Goal: Task Accomplishment & Management: Use online tool/utility

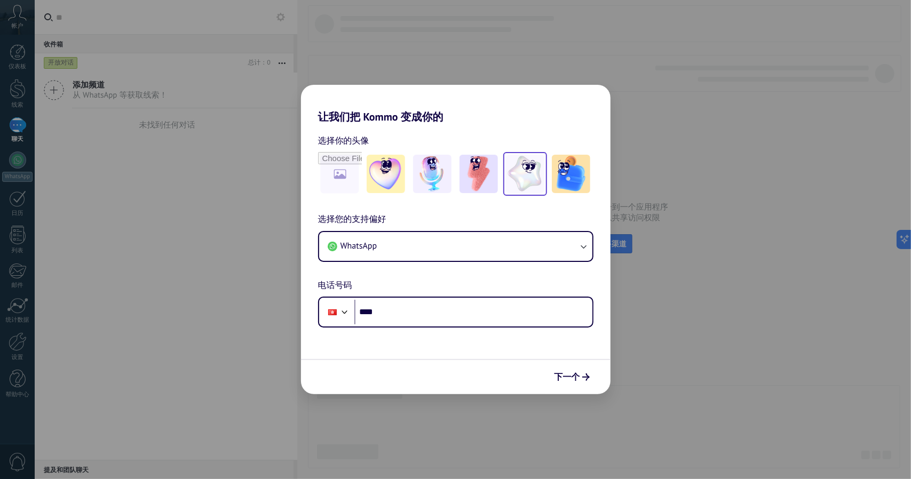
click at [530, 174] on img at bounding box center [525, 174] width 38 height 38
click at [574, 376] on font "下一个" at bounding box center [568, 377] width 26 height 11
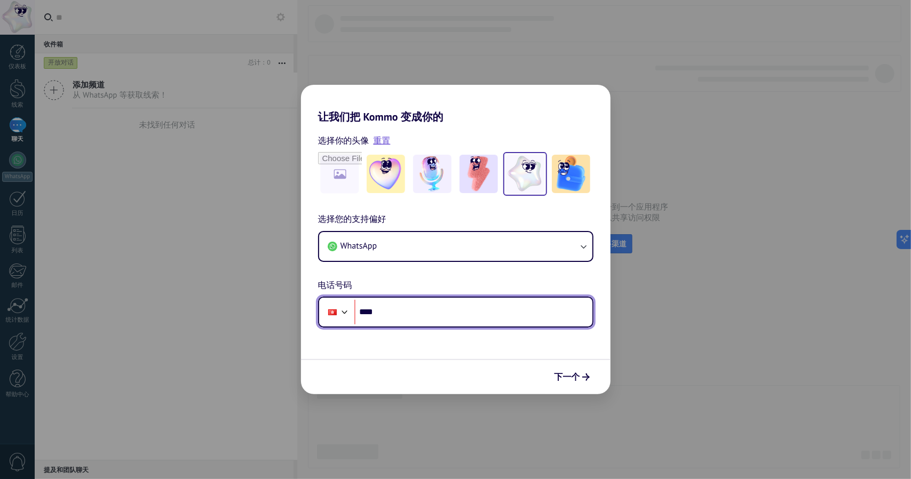
click at [427, 313] on input "****" at bounding box center [473, 312] width 238 height 25
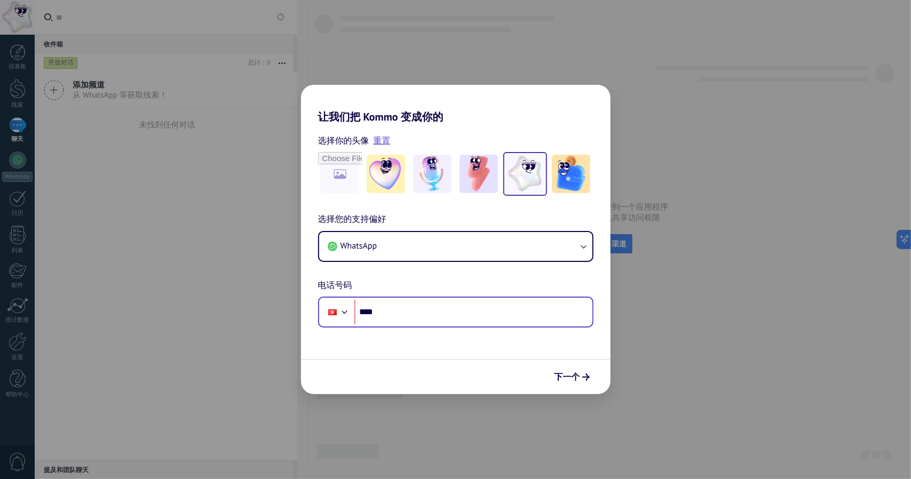
click at [348, 320] on div at bounding box center [336, 312] width 29 height 22
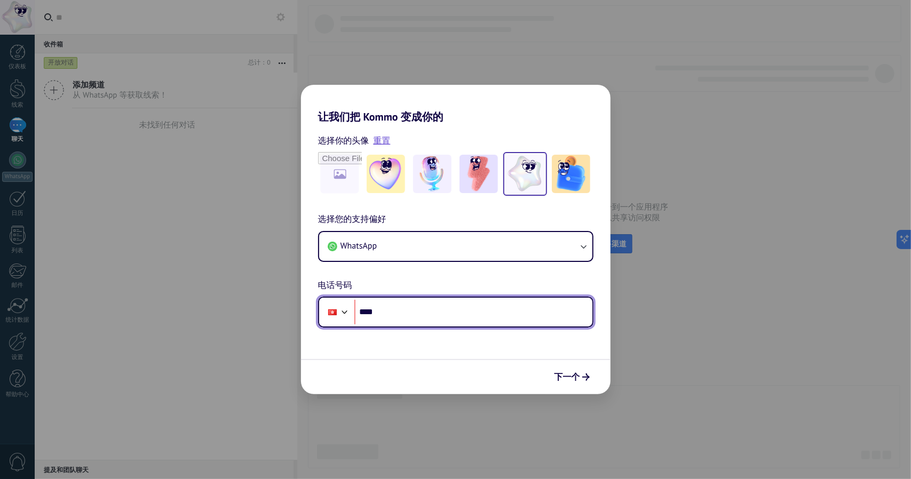
click at [345, 309] on div at bounding box center [344, 311] width 13 height 13
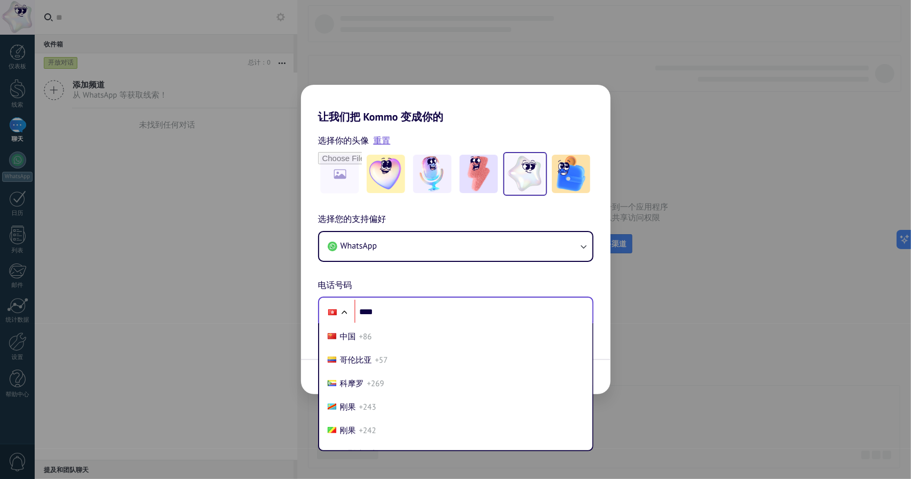
scroll to position [837, 0]
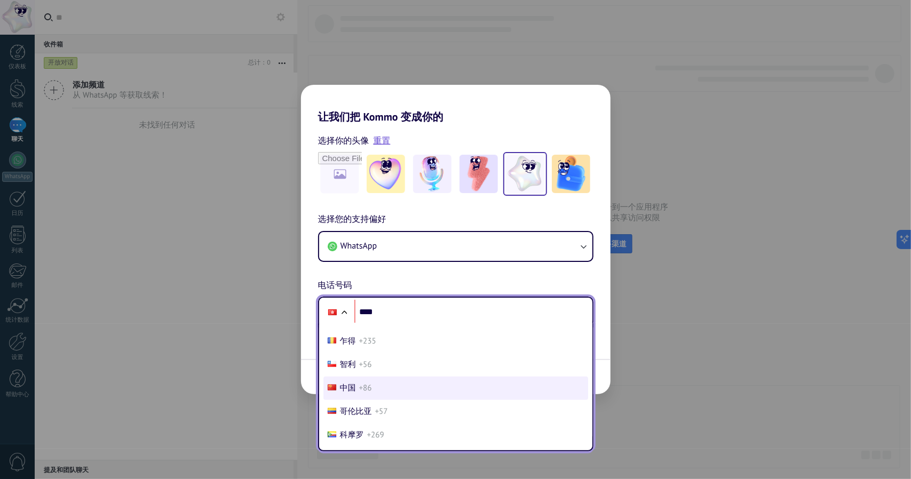
click at [372, 400] on li "中国 +86" at bounding box center [456, 388] width 265 height 23
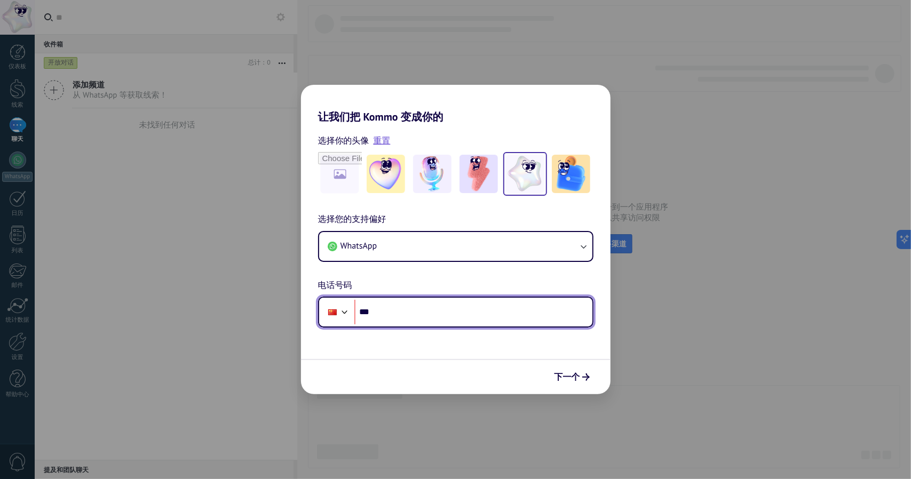
click at [385, 309] on input "****" at bounding box center [473, 312] width 238 height 25
type input "**********"
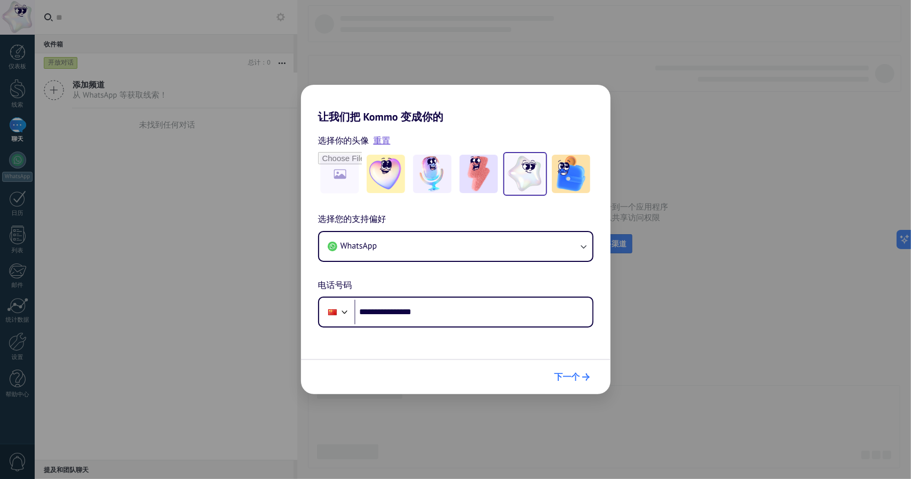
click at [571, 376] on font "下一个" at bounding box center [568, 377] width 26 height 11
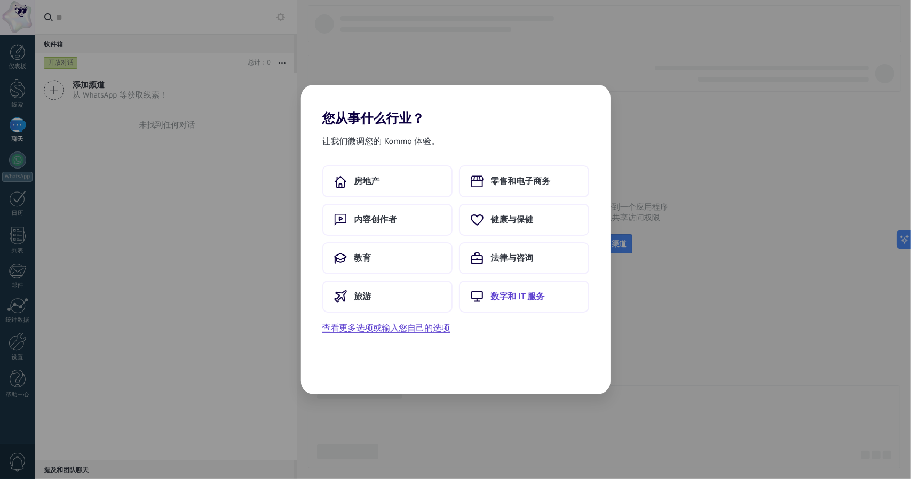
click at [529, 289] on button "数字和 IT 服务" at bounding box center [524, 297] width 130 height 32
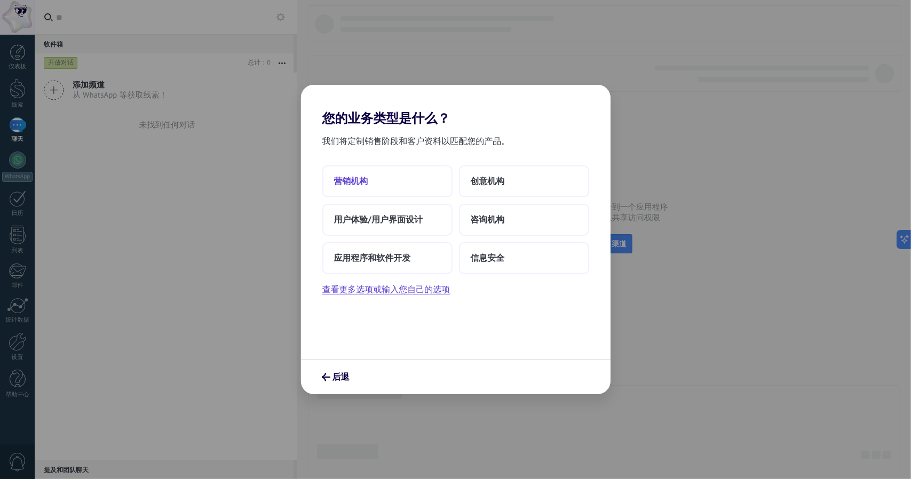
click at [395, 180] on button "营销机构" at bounding box center [387, 181] width 130 height 32
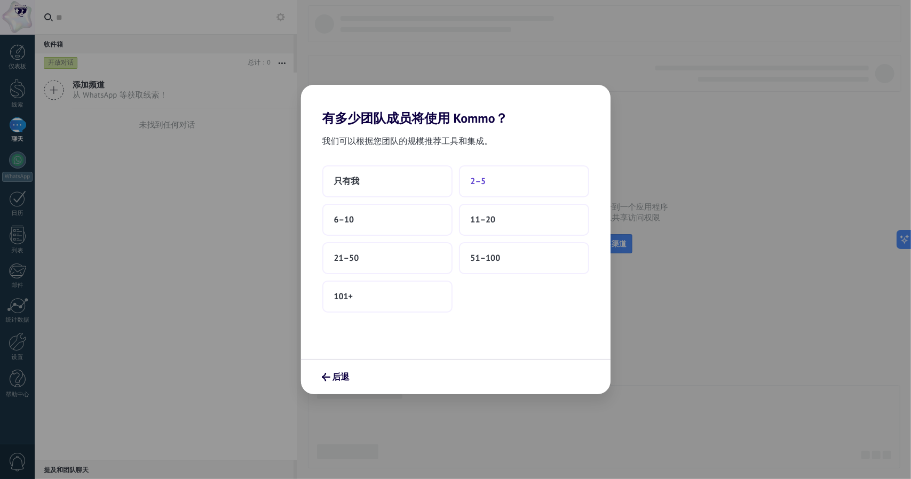
click at [493, 183] on button "2–5" at bounding box center [524, 181] width 130 height 32
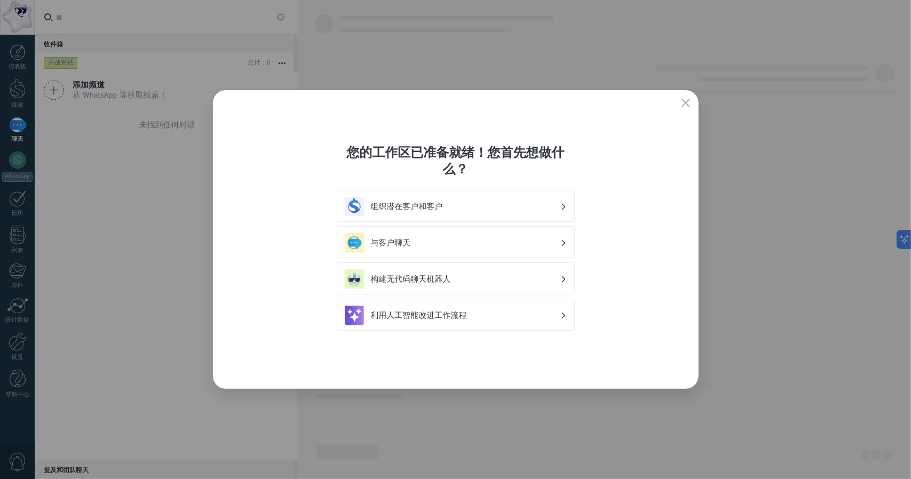
click at [492, 204] on h3 "组织潜在客户和客户" at bounding box center [466, 207] width 190 height 10
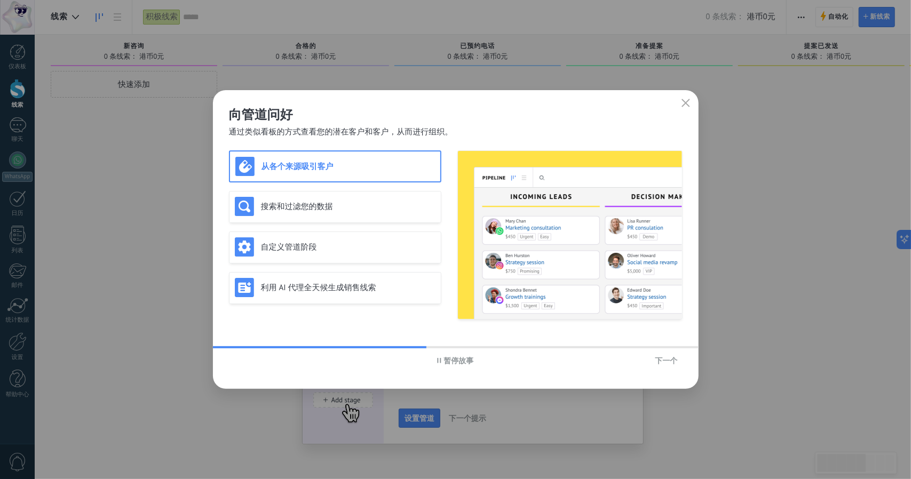
click at [669, 357] on font "下一个" at bounding box center [666, 361] width 22 height 10
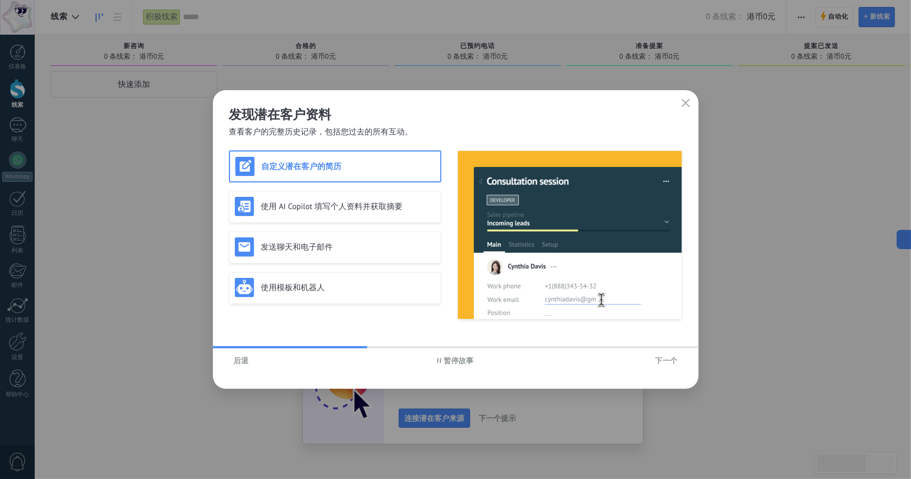
click at [671, 362] on font "下一个" at bounding box center [666, 361] width 22 height 10
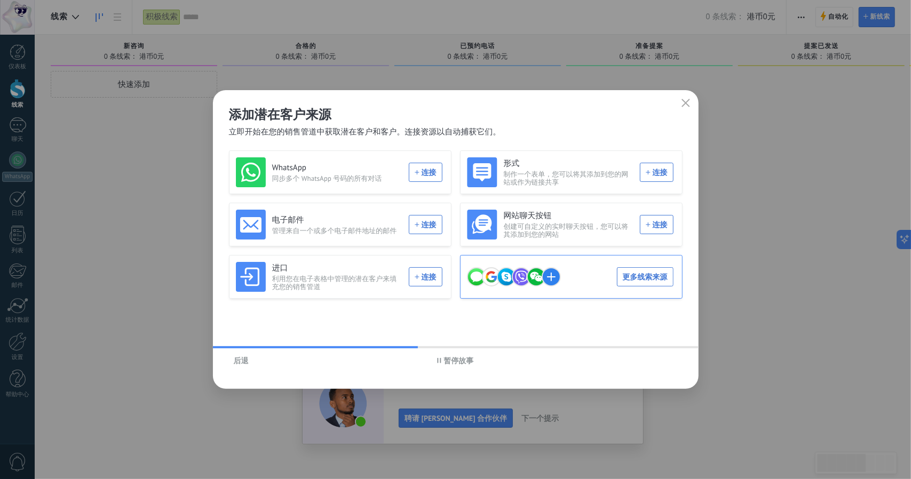
click at [643, 283] on div "更多线索来源" at bounding box center [570, 277] width 207 height 30
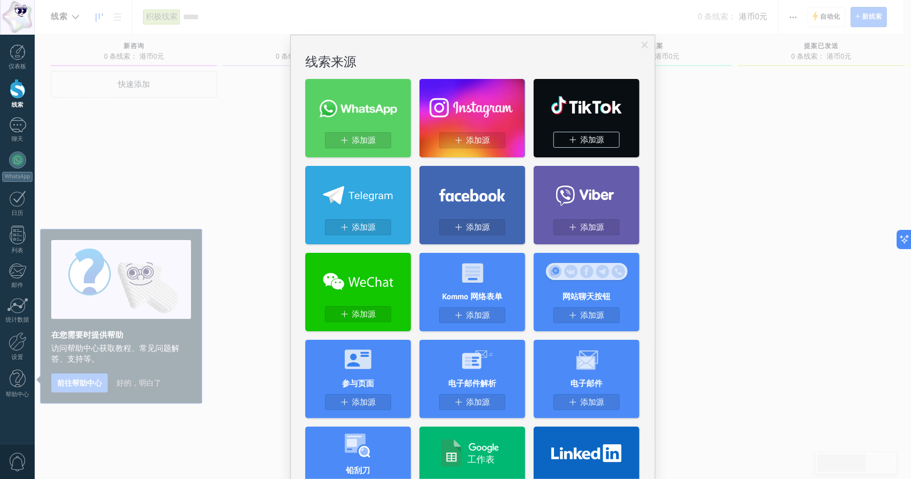
click at [151, 383] on div "没有结果。 线索来源 添加源 添加源 添加源 添加源 添加源 添加源 添加源 Kommo 网络表单 添加源 网站聊天按钮 添加源 参与页面 添加源 电子邮件解…" at bounding box center [473, 239] width 877 height 479
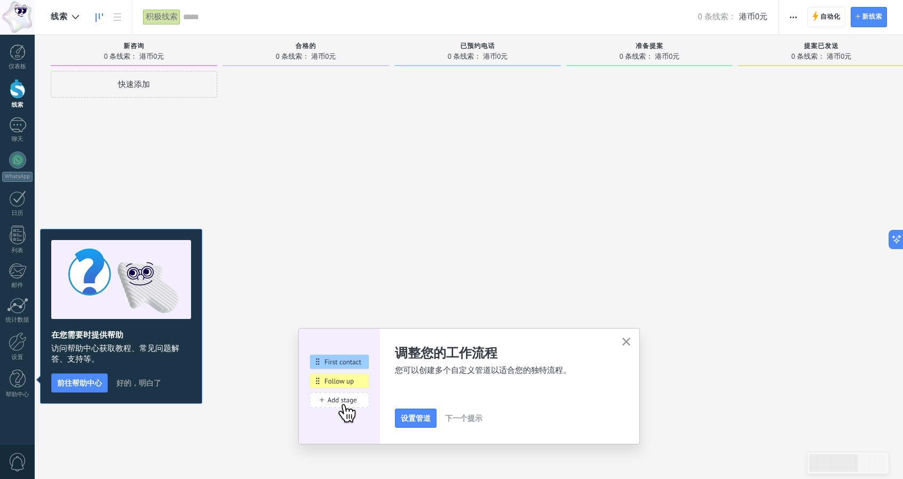
click at [151, 386] on font "好的，明白了" at bounding box center [138, 384] width 45 height 10
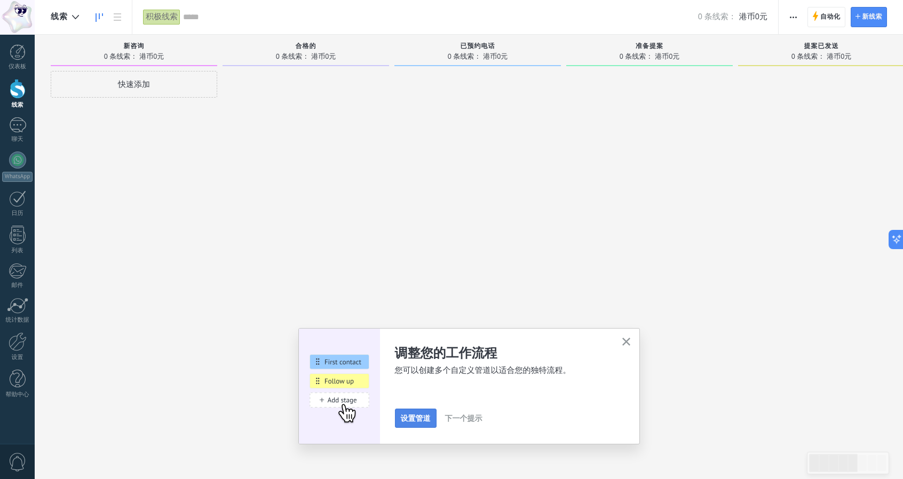
click at [409, 417] on font "设置管道" at bounding box center [416, 419] width 30 height 10
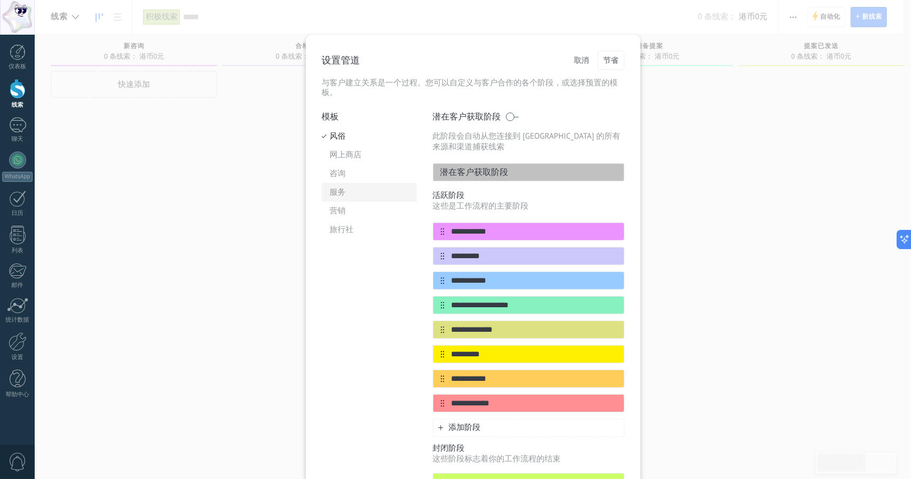
click at [333, 194] on font "服务" at bounding box center [338, 192] width 16 height 10
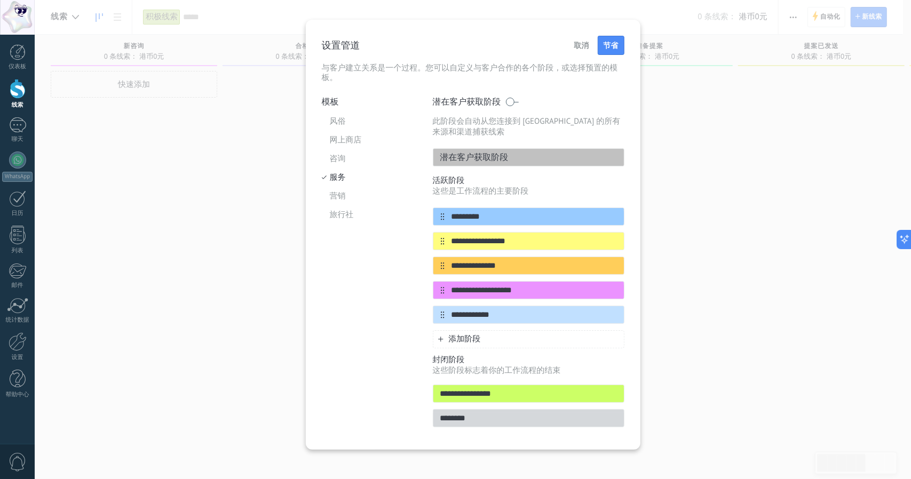
scroll to position [21, 0]
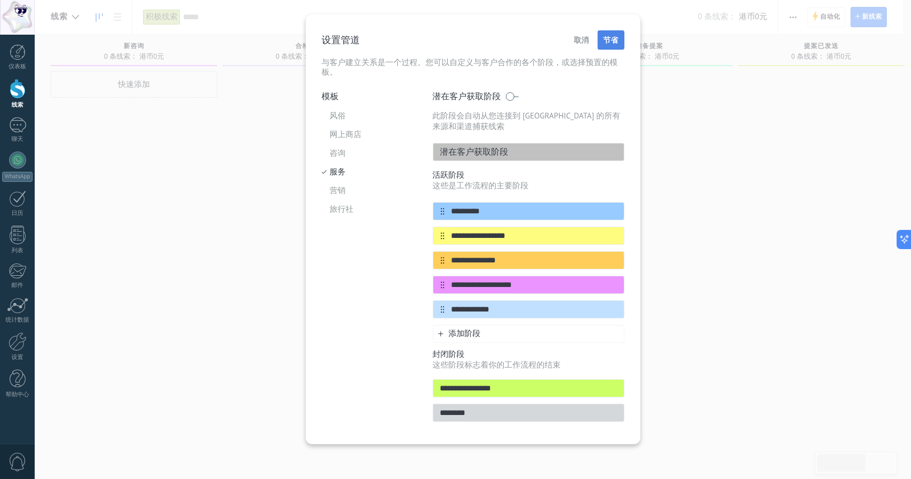
click at [610, 40] on font "节省" at bounding box center [611, 40] width 15 height 10
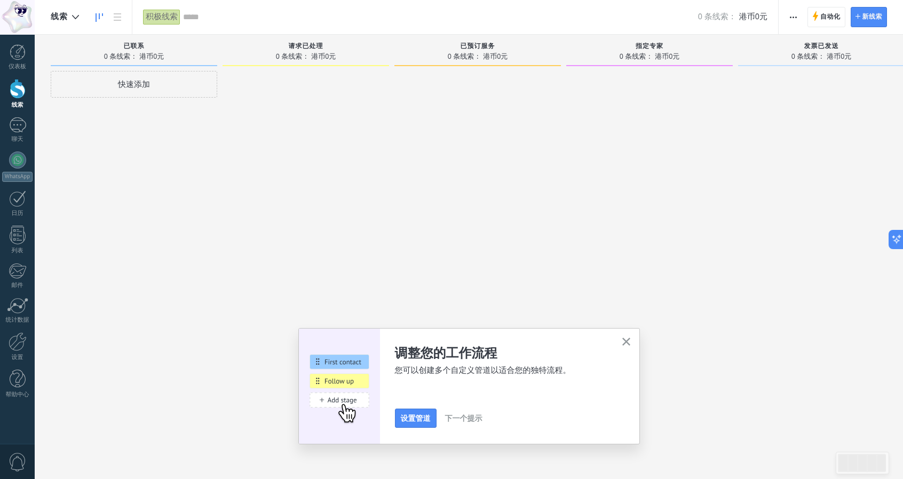
click at [471, 423] on button "下一个提示" at bounding box center [463, 419] width 47 height 16
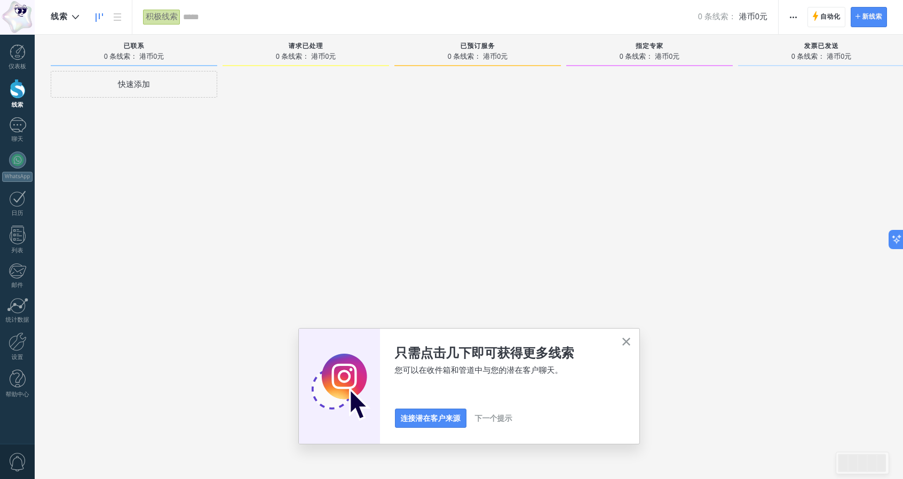
click at [493, 416] on font "下一个提示" at bounding box center [493, 419] width 37 height 10
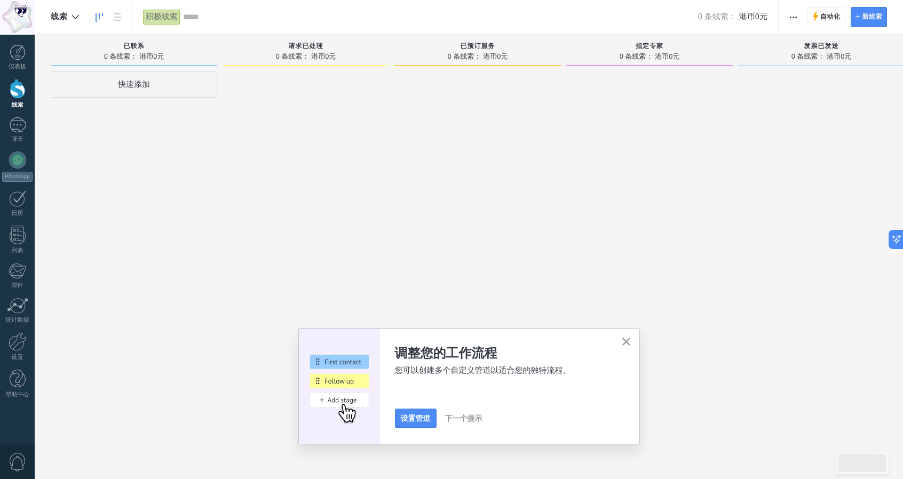
click at [627, 342] on icon "button" at bounding box center [626, 342] width 8 height 8
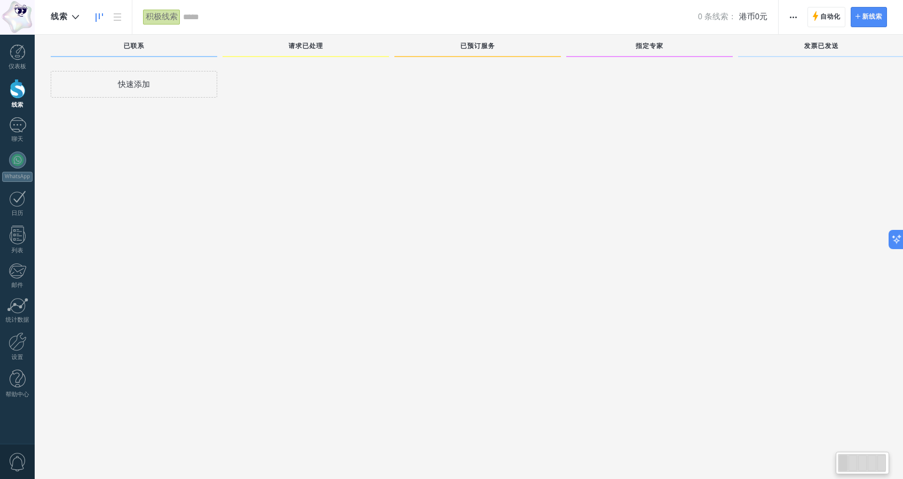
scroll to position [18, 0]
click at [15, 53] on div at bounding box center [18, 52] width 16 height 16
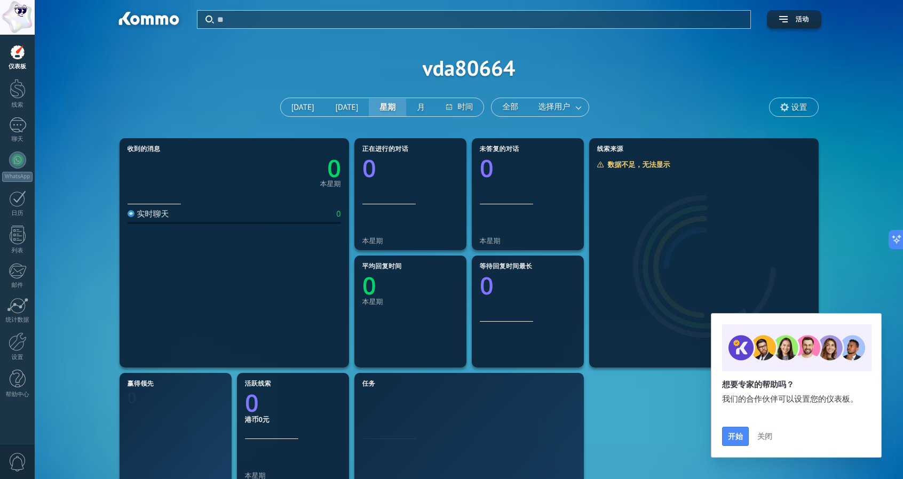
click at [766, 440] on font "关闭" at bounding box center [765, 437] width 15 height 10
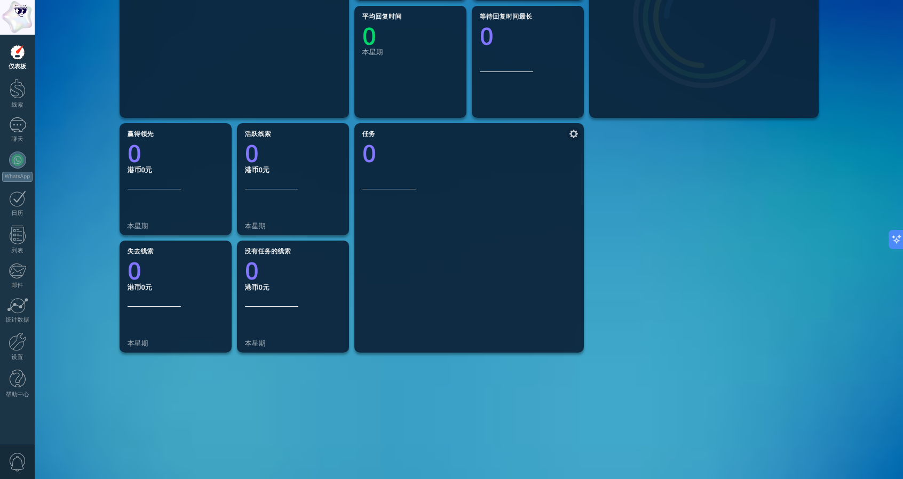
scroll to position [267, 0]
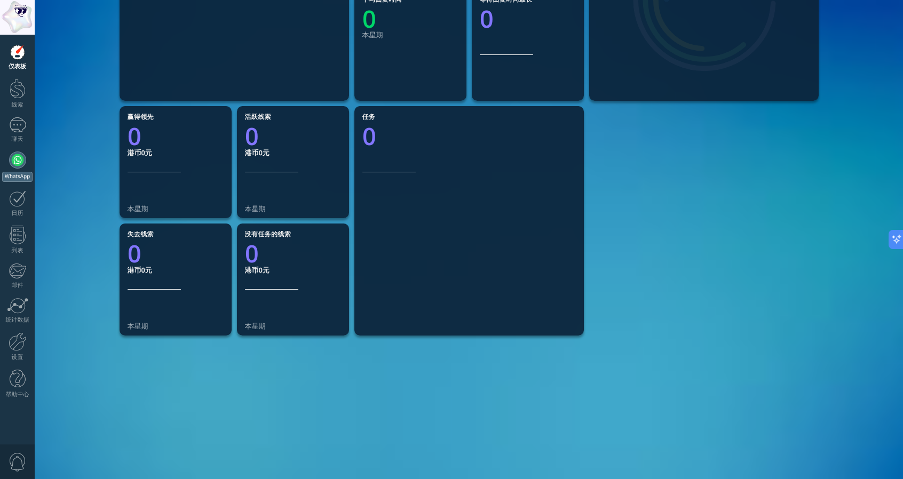
click at [23, 162] on div at bounding box center [17, 160] width 17 height 17
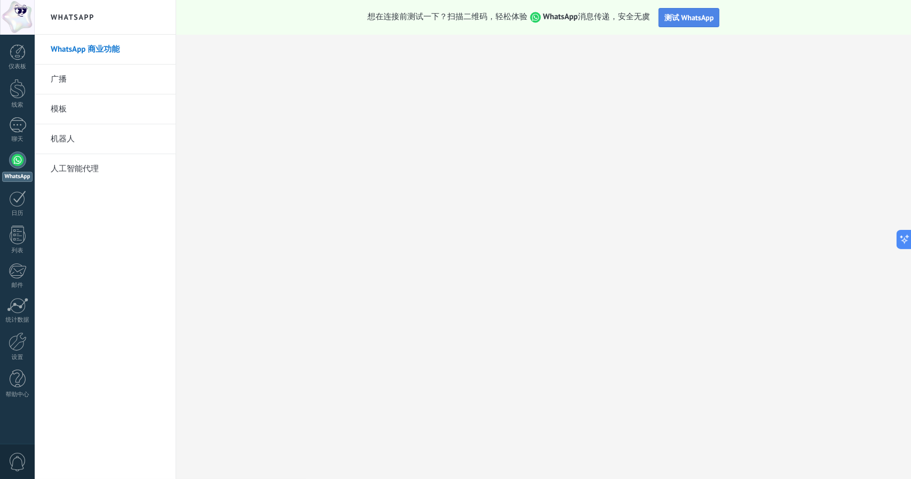
click at [687, 19] on font "测试 WhatsApp" at bounding box center [690, 18] width 50 height 10
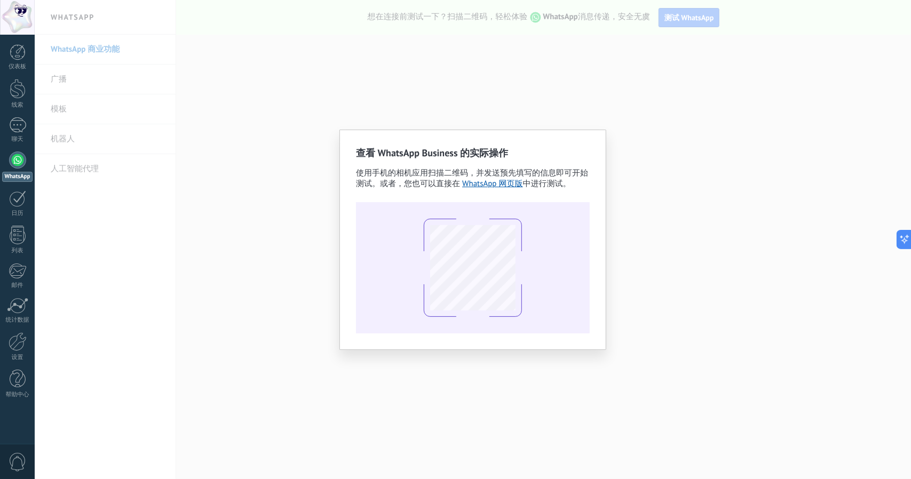
click at [605, 84] on div "查看 WhatsApp Business 的实际操作 使用手机的相机应用扫描二维码，并发送预先填写的信息即可开始测试。或者，您也可以直接在 WhatsApp …" at bounding box center [473, 239] width 877 height 479
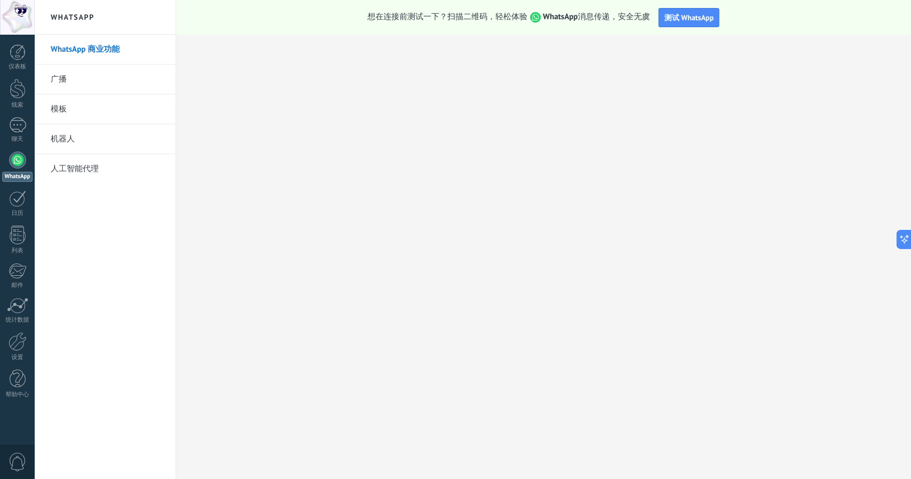
click at [133, 13] on h2 "WhatsApp" at bounding box center [105, 17] width 114 height 35
click at [17, 165] on div at bounding box center [17, 160] width 17 height 17
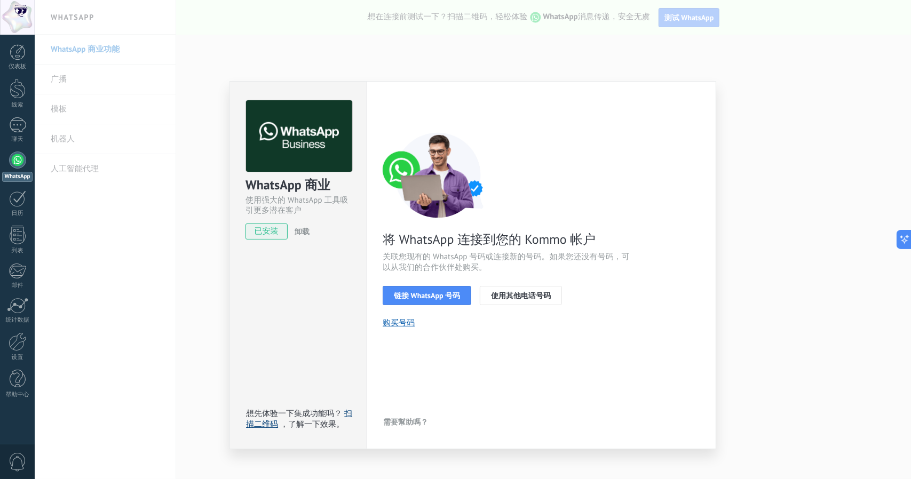
click at [346, 413] on font "扫描二维码" at bounding box center [299, 419] width 106 height 21
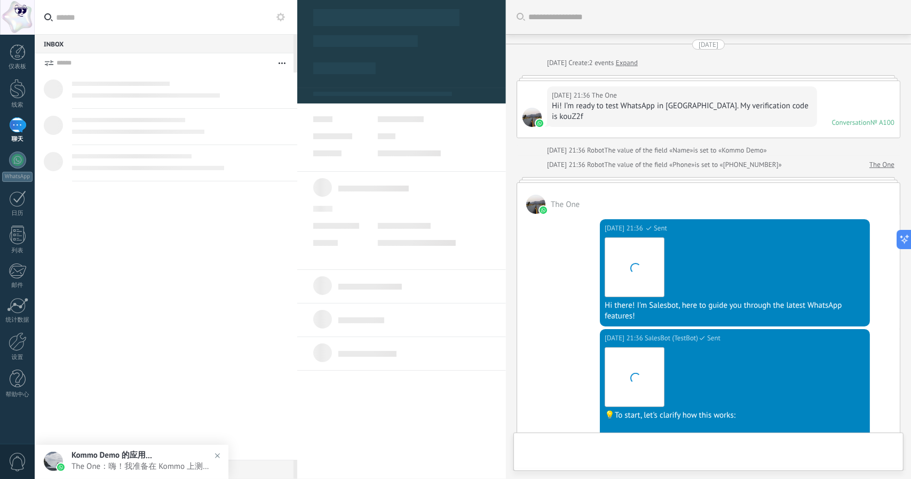
scroll to position [247, 0]
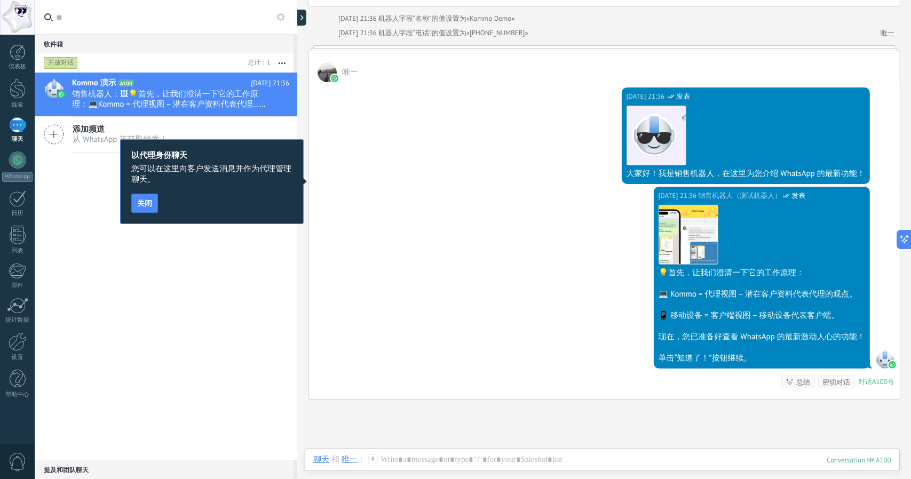
scroll to position [228, 0]
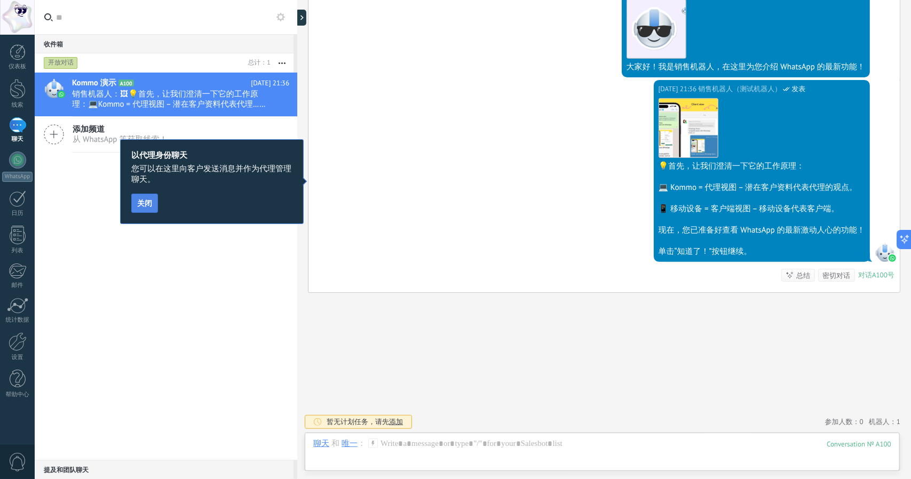
click at [145, 208] on button "关闭" at bounding box center [144, 203] width 27 height 19
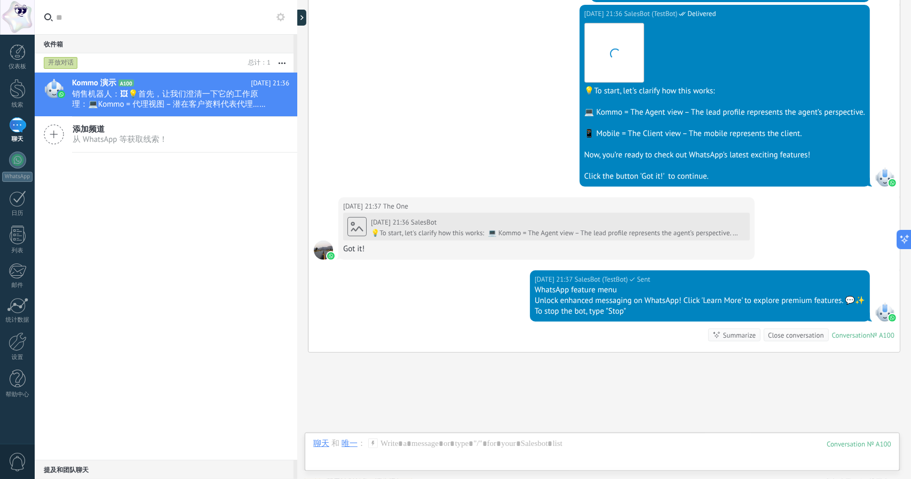
scroll to position [361, 0]
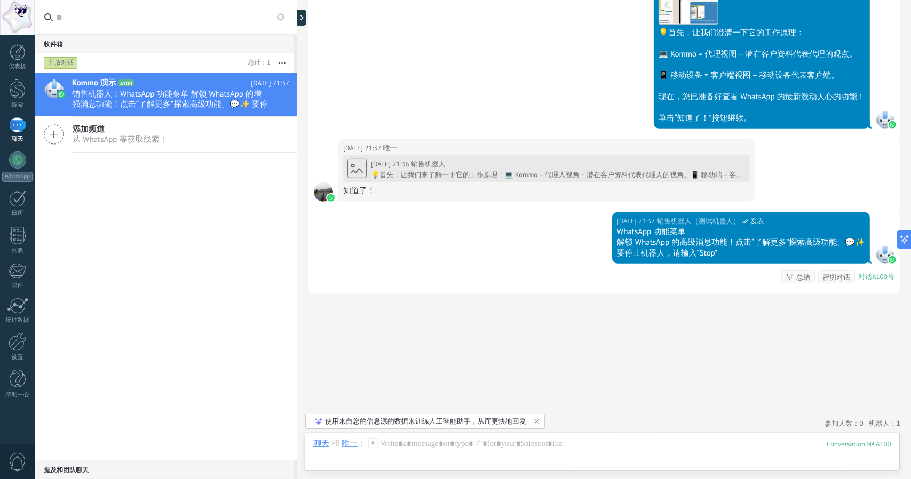
click at [872, 278] on font "A100号" at bounding box center [883, 276] width 22 height 9
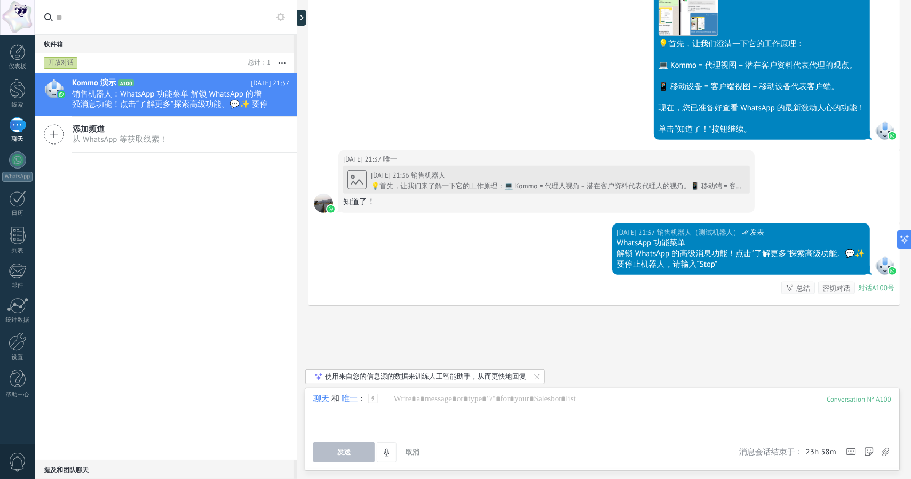
scroll to position [363, 0]
